Goal: Find specific page/section: Find specific page/section

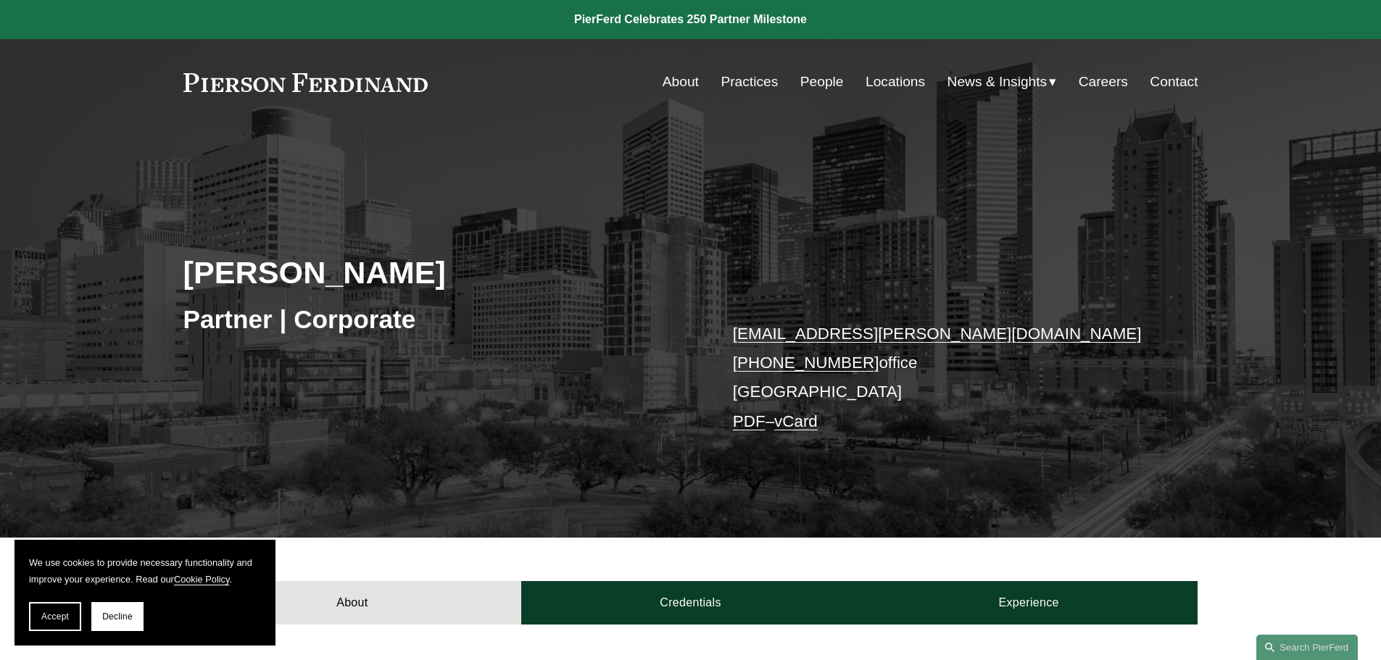
click at [736, 84] on link "Practices" at bounding box center [749, 82] width 57 height 28
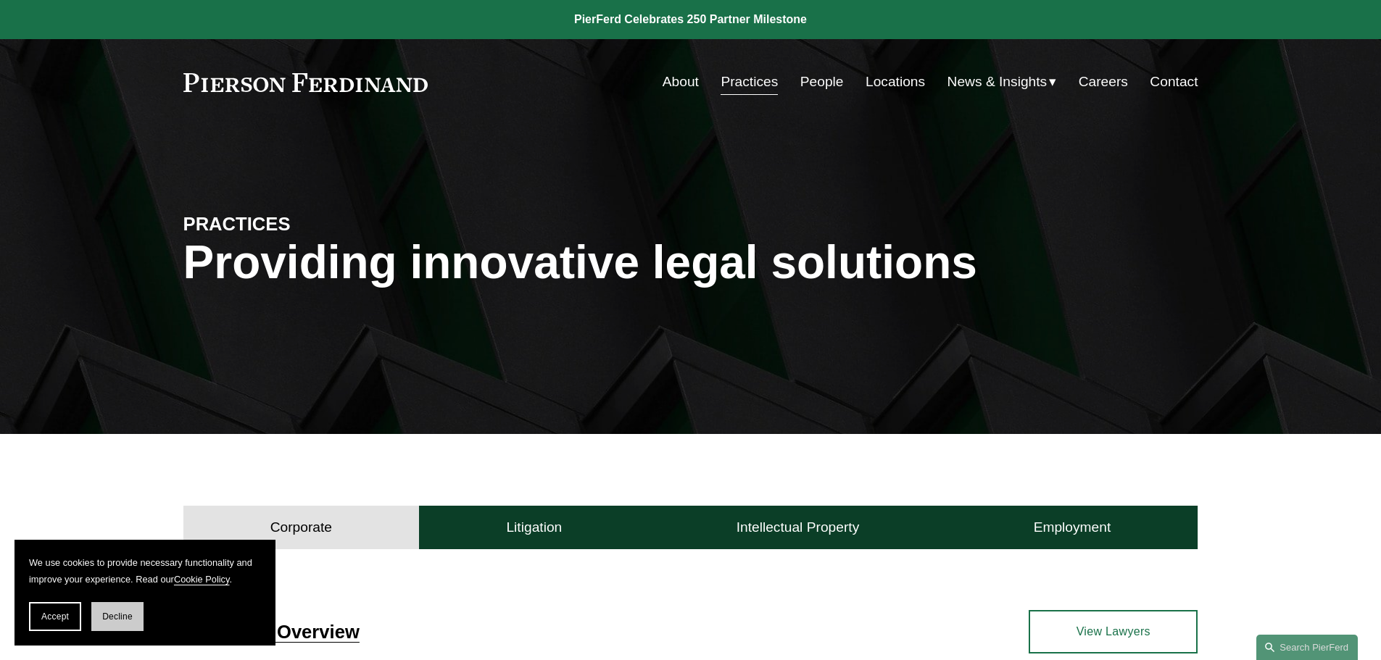
click at [111, 620] on span "Decline" at bounding box center [117, 617] width 30 height 10
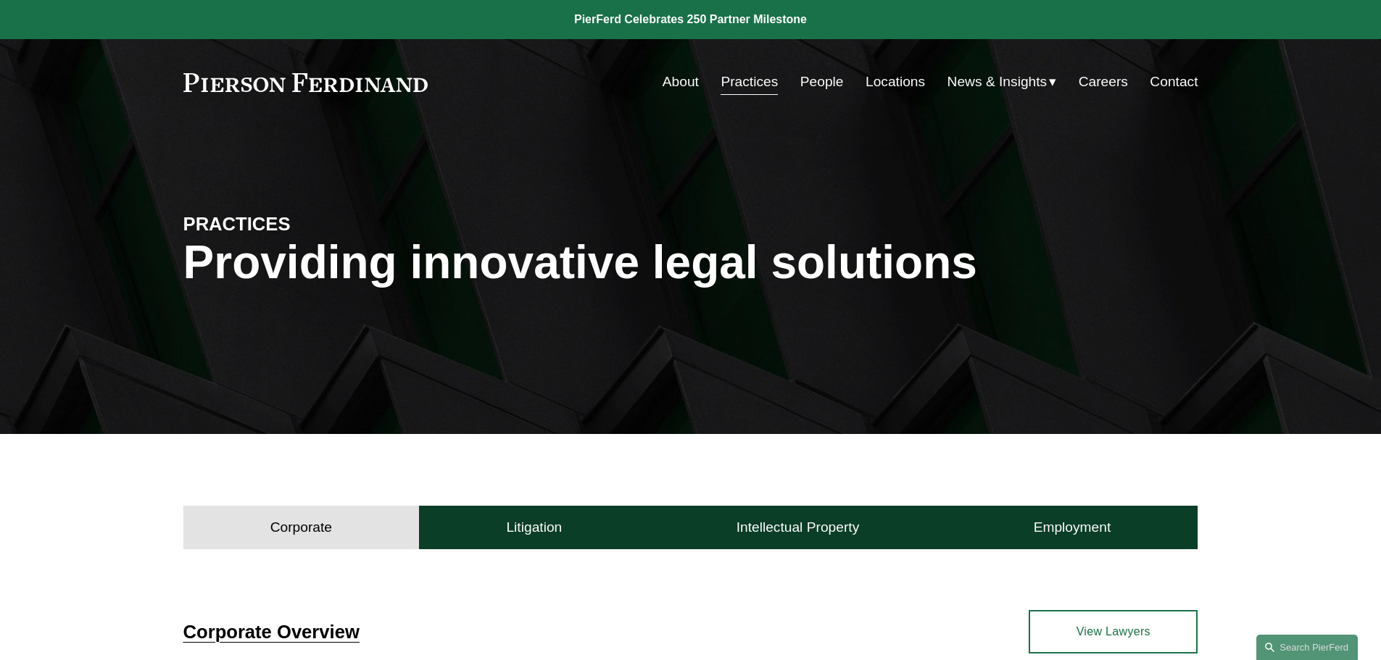
click at [821, 85] on link "People" at bounding box center [821, 82] width 43 height 28
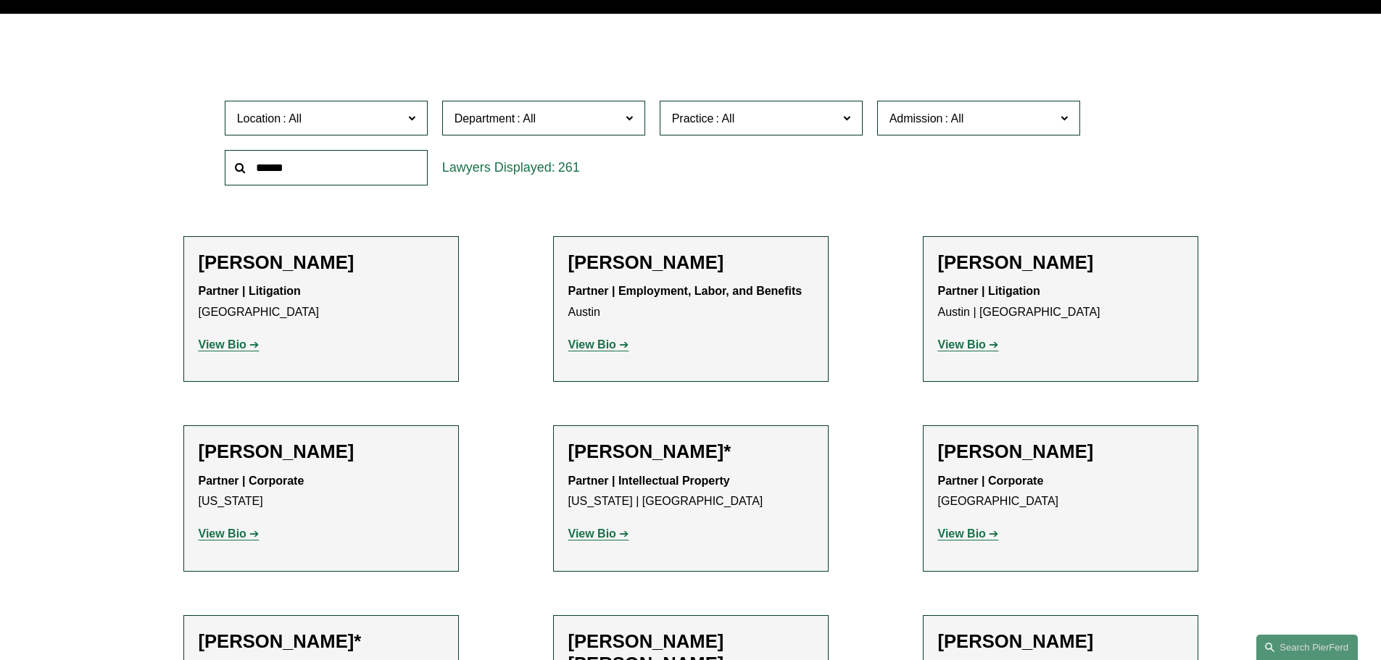
scroll to position [435, 0]
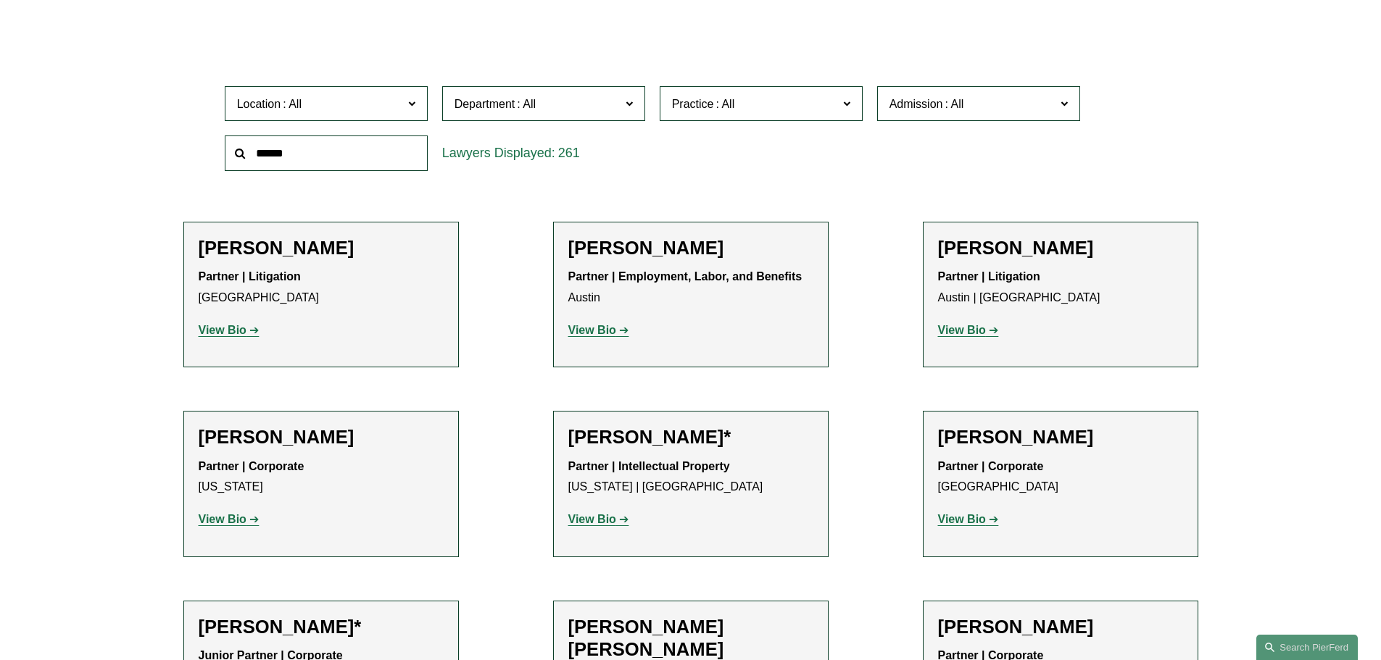
click at [412, 101] on span at bounding box center [410, 103] width 7 height 19
click at [0, 0] on link "[GEOGRAPHIC_DATA]" at bounding box center [0, 0] width 0 height 0
